Goal: Find contact information: Find contact information

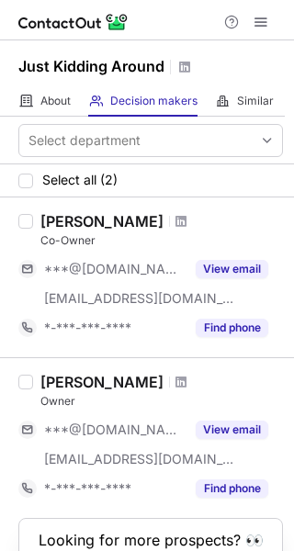
scroll to position [92, 0]
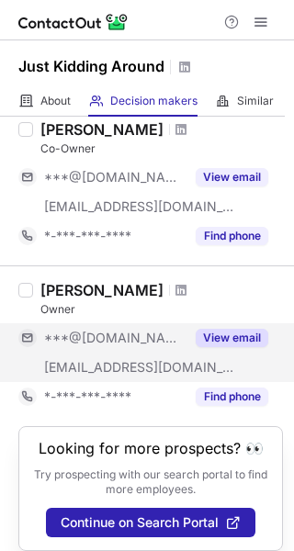
click at [216, 334] on button "View email" at bounding box center [232, 338] width 73 height 18
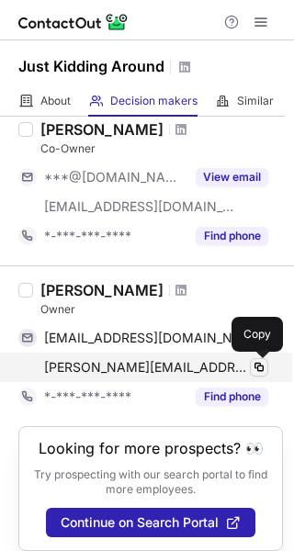
click at [260, 371] on span at bounding box center [259, 367] width 15 height 15
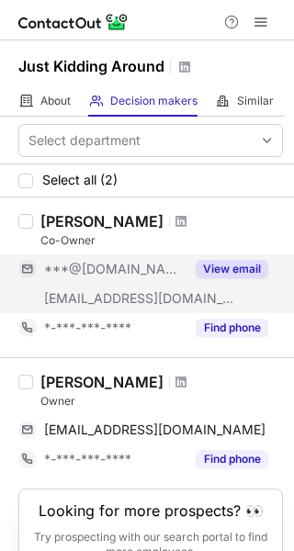
click at [228, 261] on button "View email" at bounding box center [232, 269] width 73 height 18
